Goal: Check status

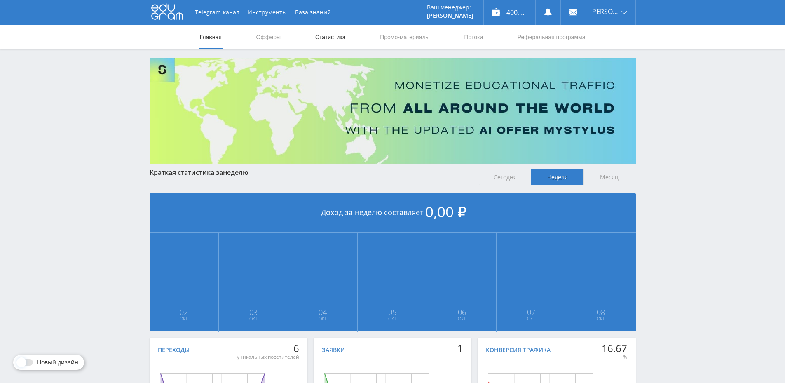
click at [330, 44] on link "Статистика" at bounding box center [330, 37] width 32 height 25
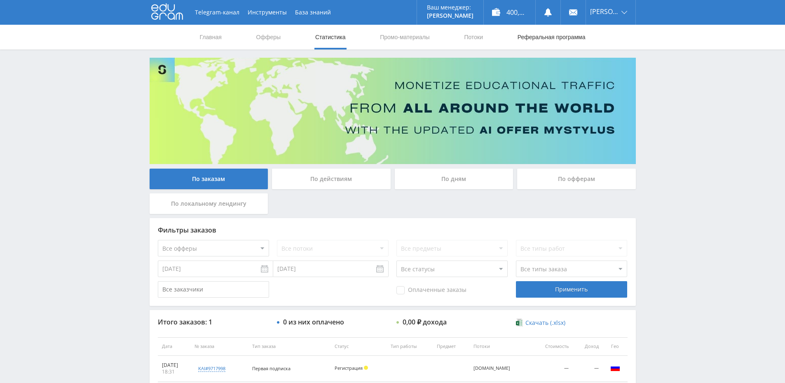
click at [546, 41] on link "Реферальная программа" at bounding box center [551, 37] width 70 height 25
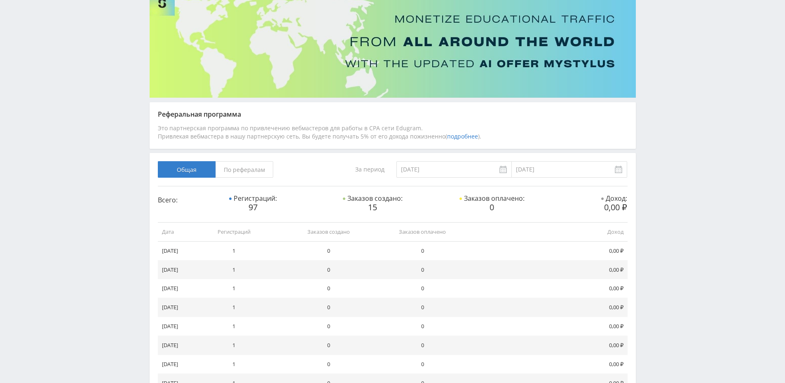
scroll to position [49, 0]
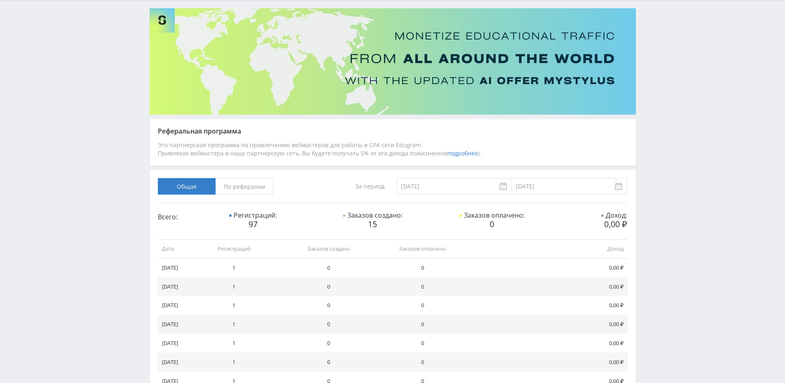
click at [234, 181] on span "По рефералам" at bounding box center [244, 186] width 58 height 16
click at [0, 0] on input "По рефералам" at bounding box center [0, 0] width 0 height 0
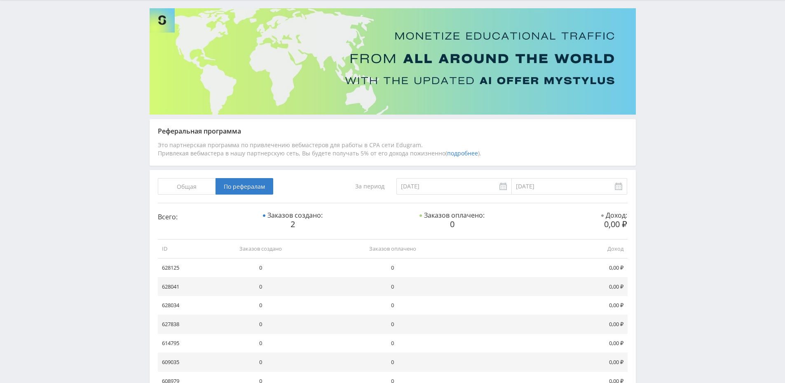
click at [187, 193] on span "Общая" at bounding box center [187, 186] width 58 height 16
click at [0, 0] on input "Общая" at bounding box center [0, 0] width 0 height 0
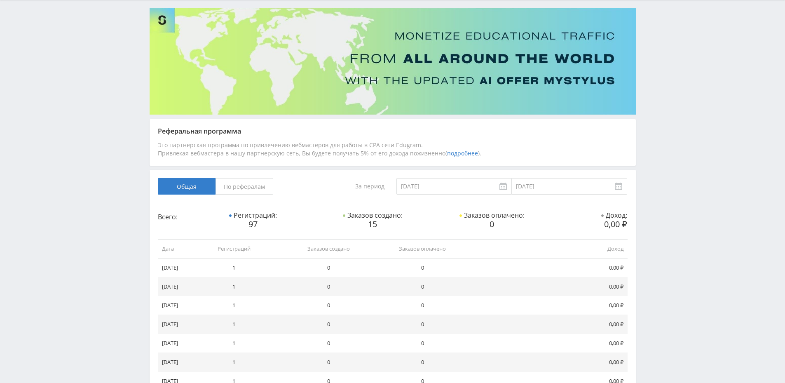
click at [235, 185] on span "По рефералам" at bounding box center [244, 186] width 58 height 16
click at [0, 0] on input "По рефералам" at bounding box center [0, 0] width 0 height 0
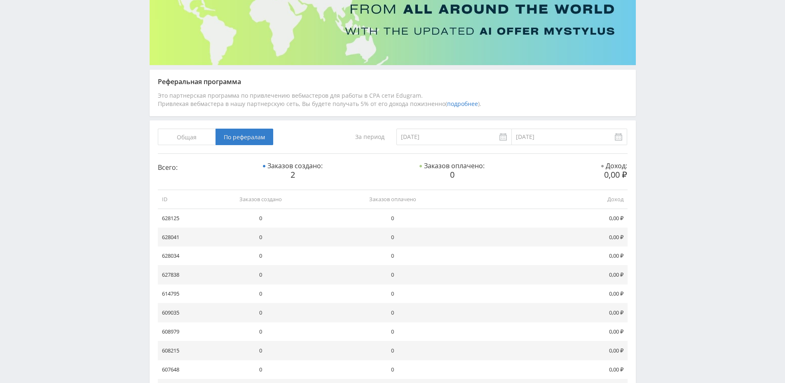
scroll to position [0, 0]
